Goal: Check status

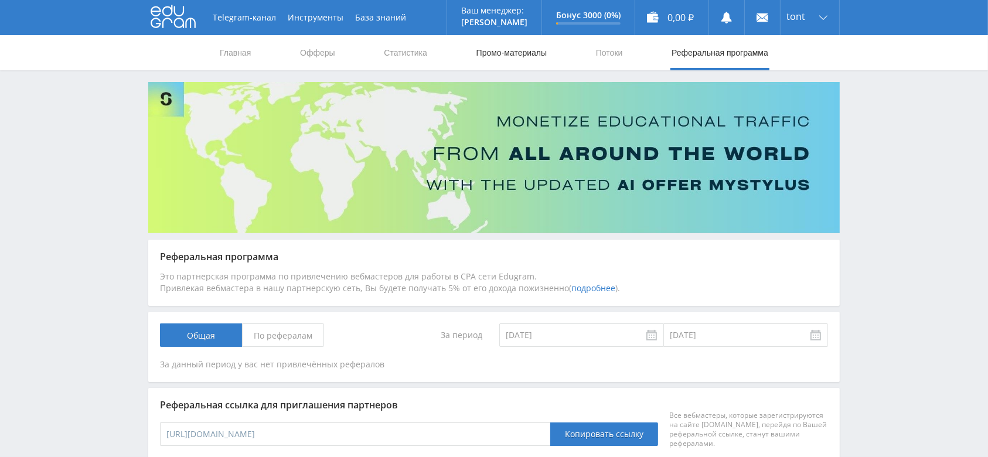
click at [530, 53] on link "Промо-материалы" at bounding box center [511, 52] width 73 height 35
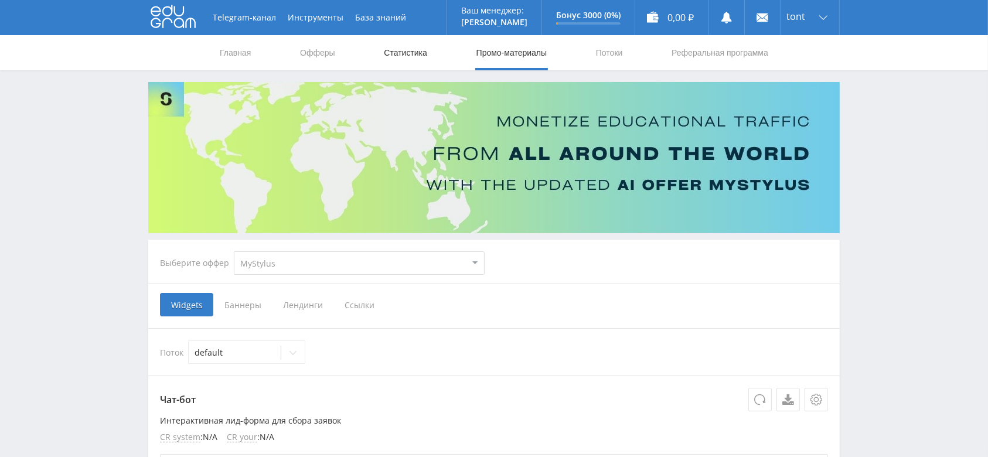
click at [413, 54] on link "Статистика" at bounding box center [406, 52] width 46 height 35
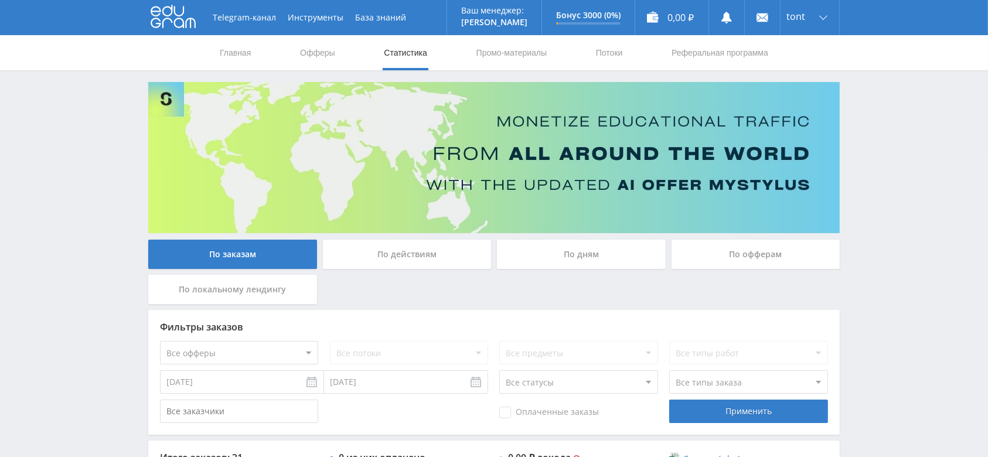
click at [248, 391] on input "[DATE]" at bounding box center [242, 381] width 164 height 23
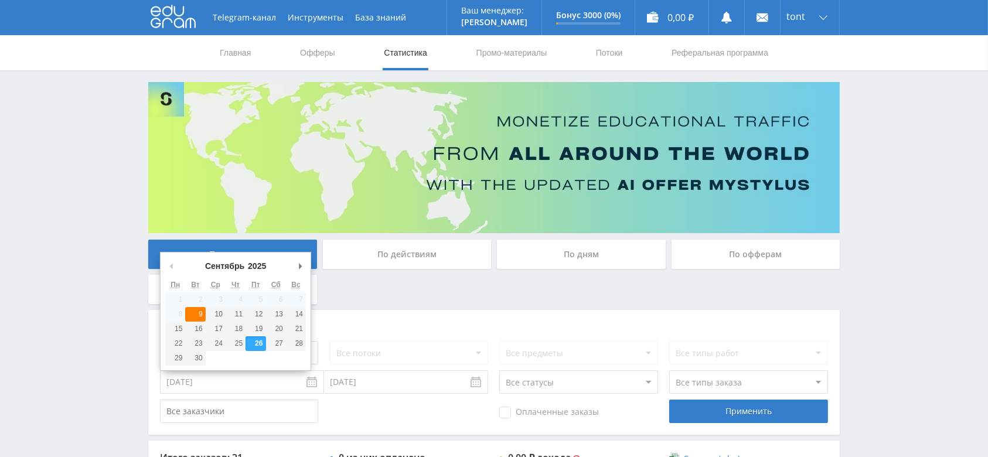
type input "[DATE]"
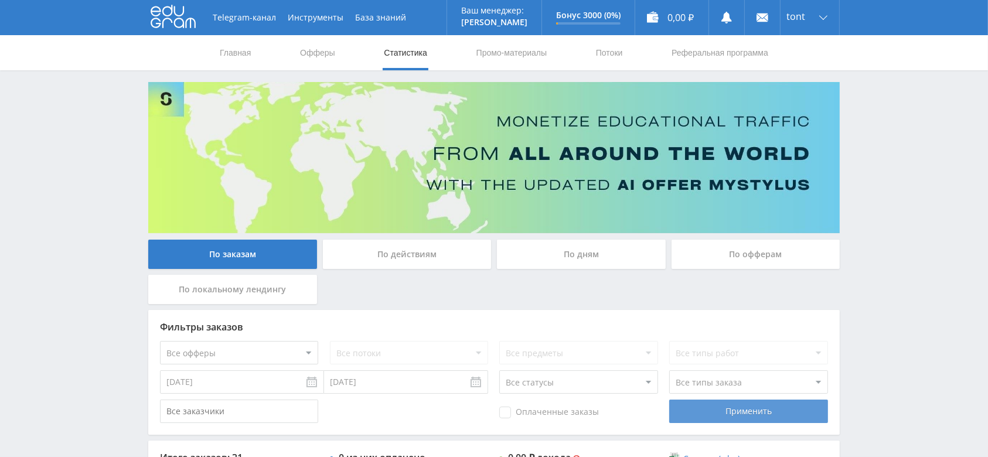
click at [755, 419] on div "Применить" at bounding box center [748, 411] width 158 height 23
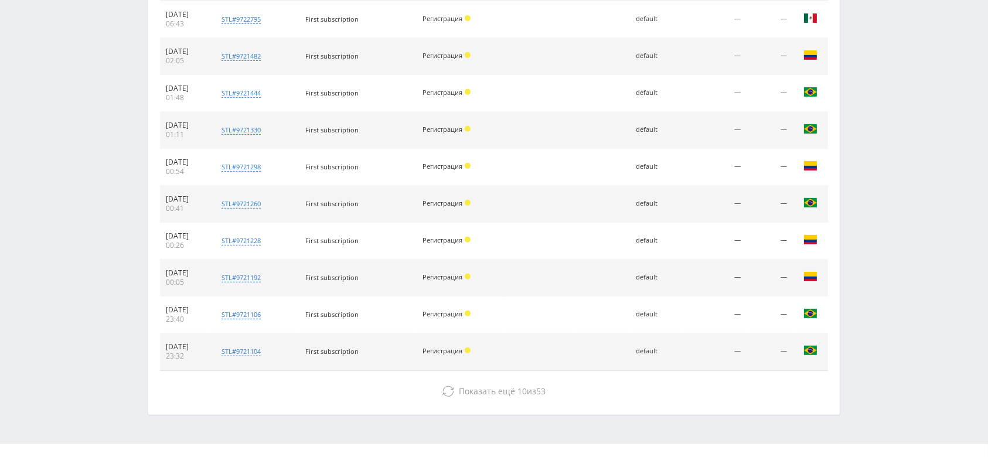
scroll to position [525, 0]
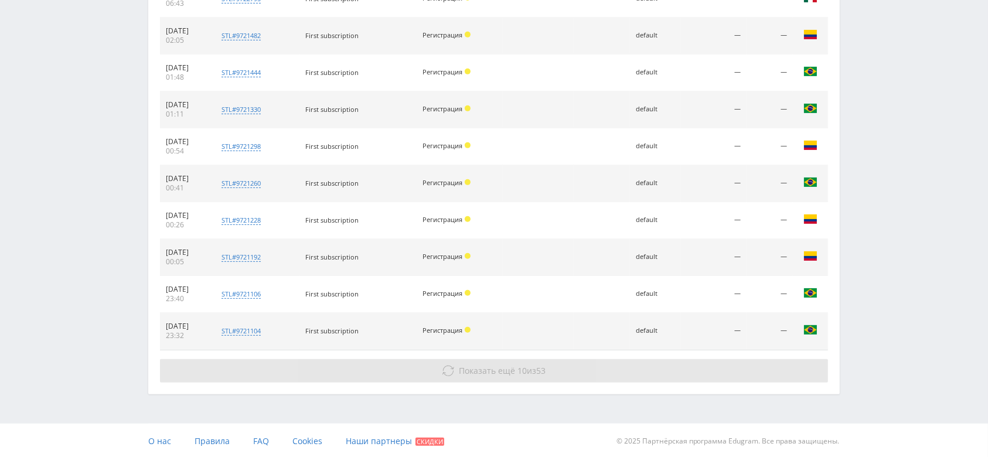
click at [470, 373] on span "Показать ещё" at bounding box center [487, 370] width 56 height 11
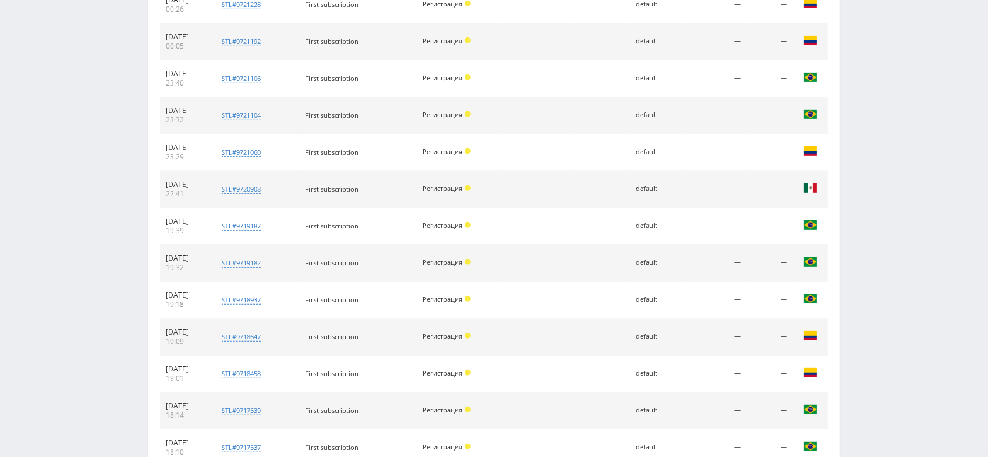
scroll to position [894, 0]
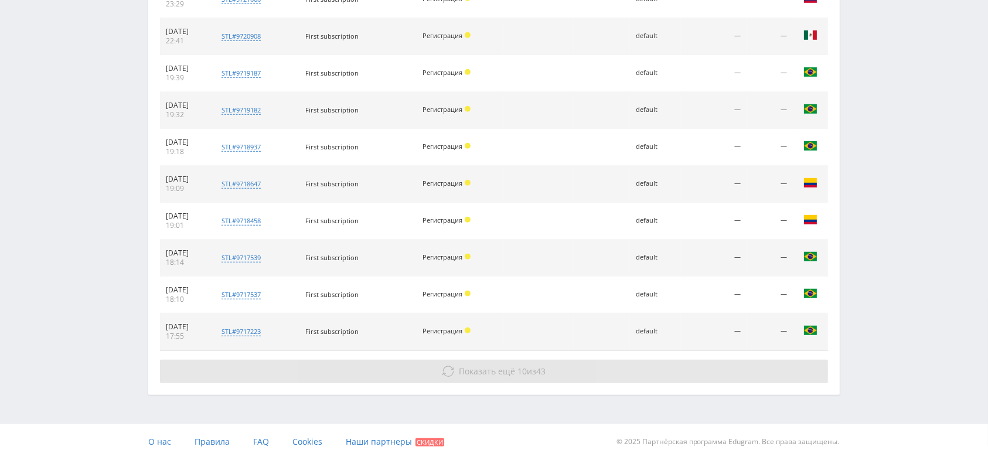
click at [508, 373] on span "Показать ещё" at bounding box center [487, 371] width 56 height 11
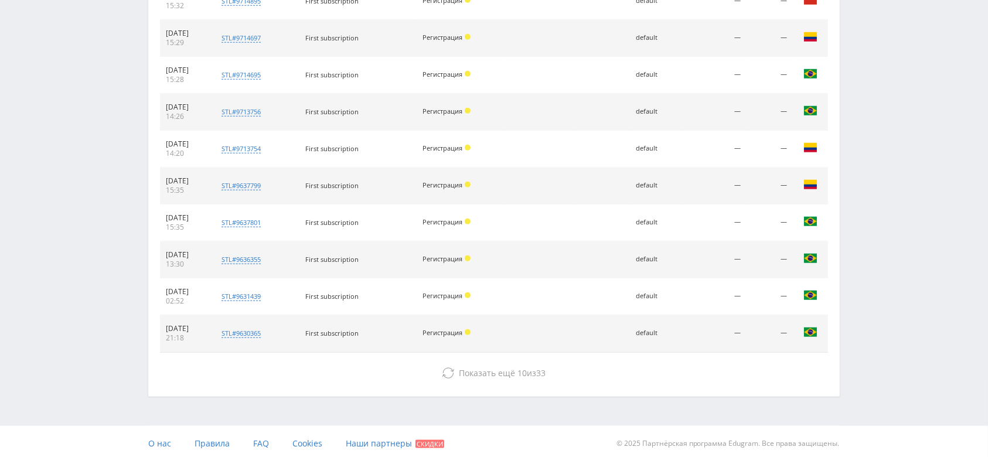
scroll to position [1262, 0]
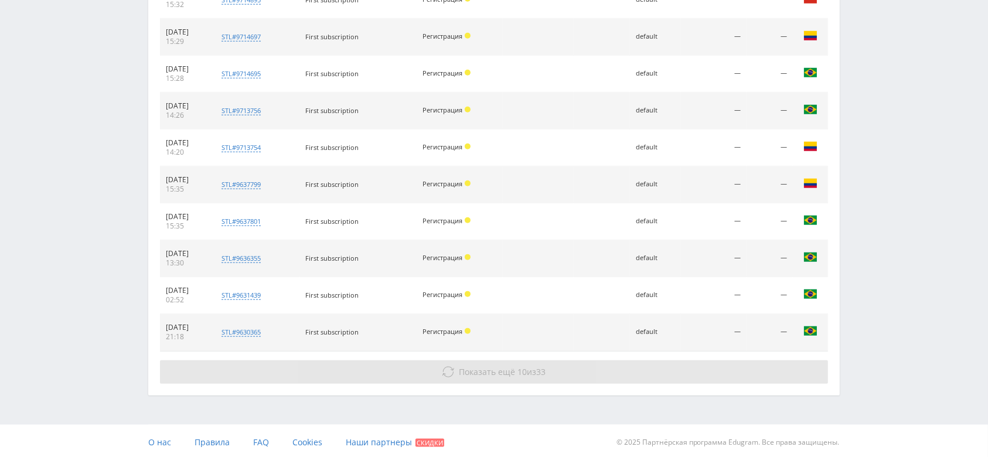
click at [518, 366] on span "10" at bounding box center [522, 371] width 9 height 11
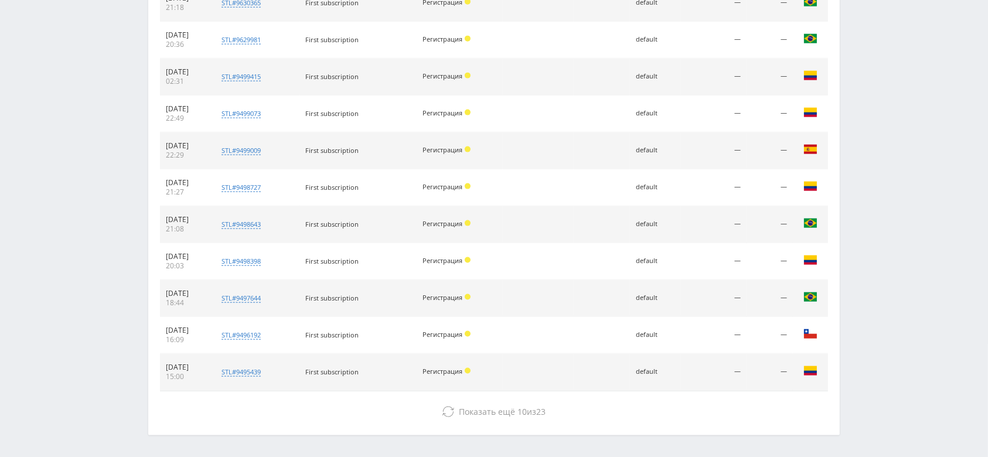
scroll to position [1631, 0]
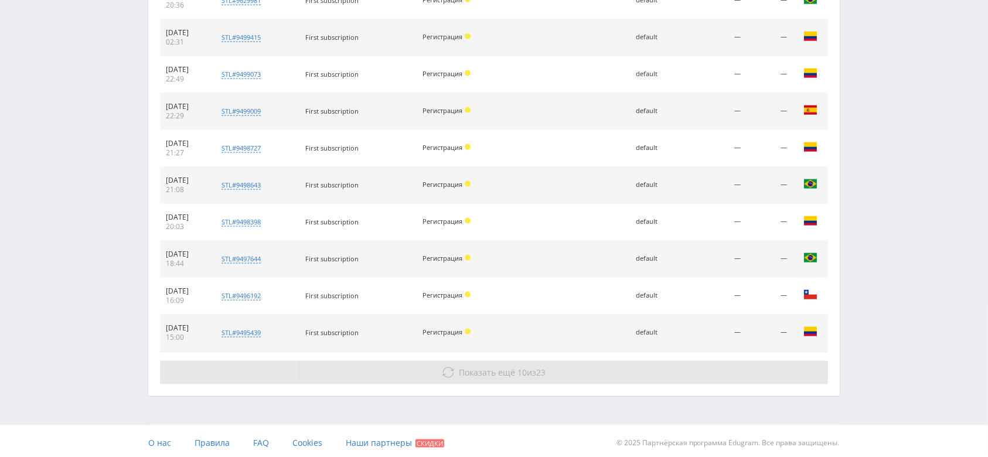
click at [491, 377] on button "Показать ещё 10 из 23" at bounding box center [494, 372] width 668 height 23
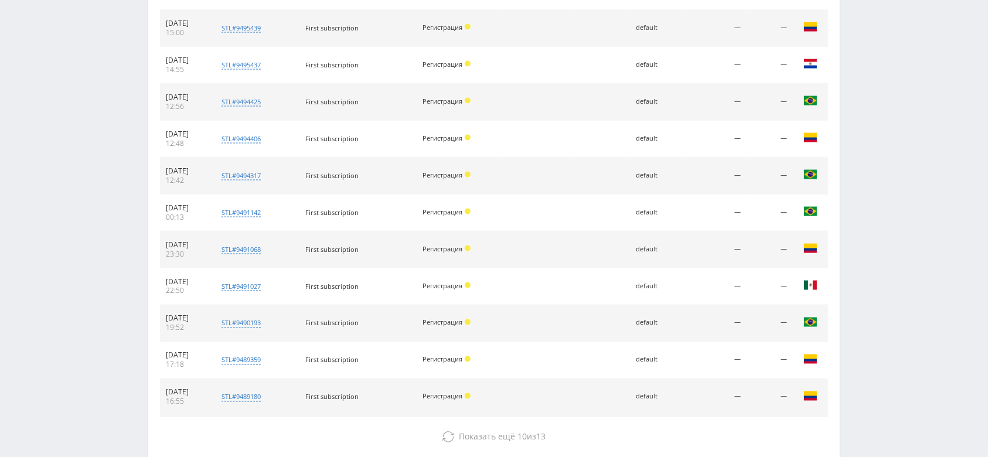
scroll to position [2000, 0]
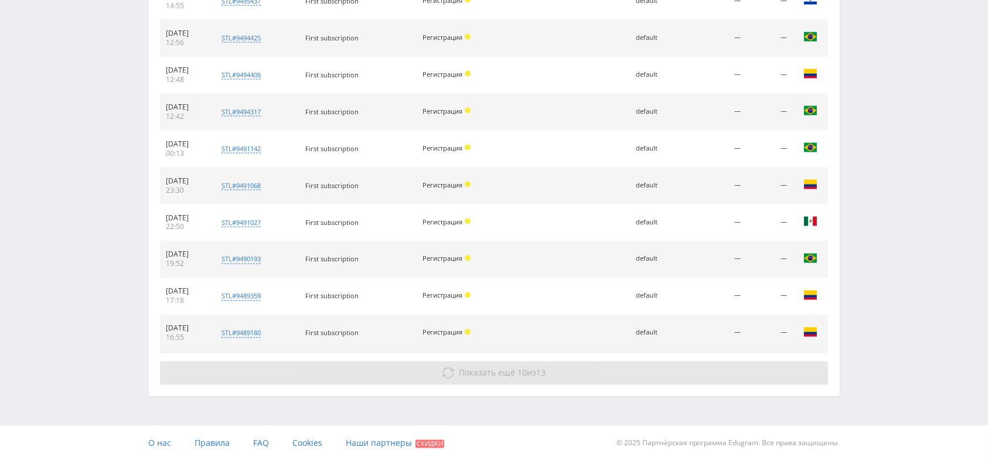
click at [512, 376] on button "Показать ещё 10 из 13" at bounding box center [494, 373] width 668 height 23
click at [527, 369] on span "Показать ещё 10 из 13" at bounding box center [502, 372] width 87 height 11
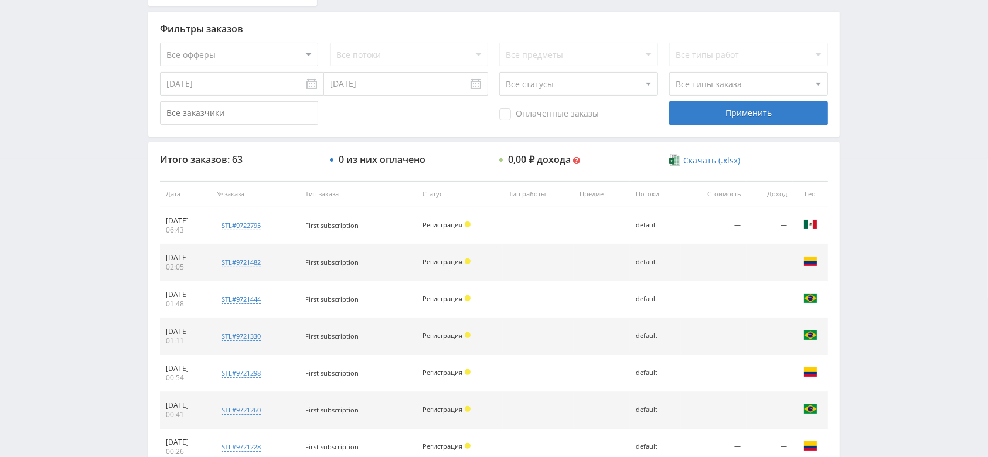
scroll to position [313, 0]
